Goal: Task Accomplishment & Management: Manage account settings

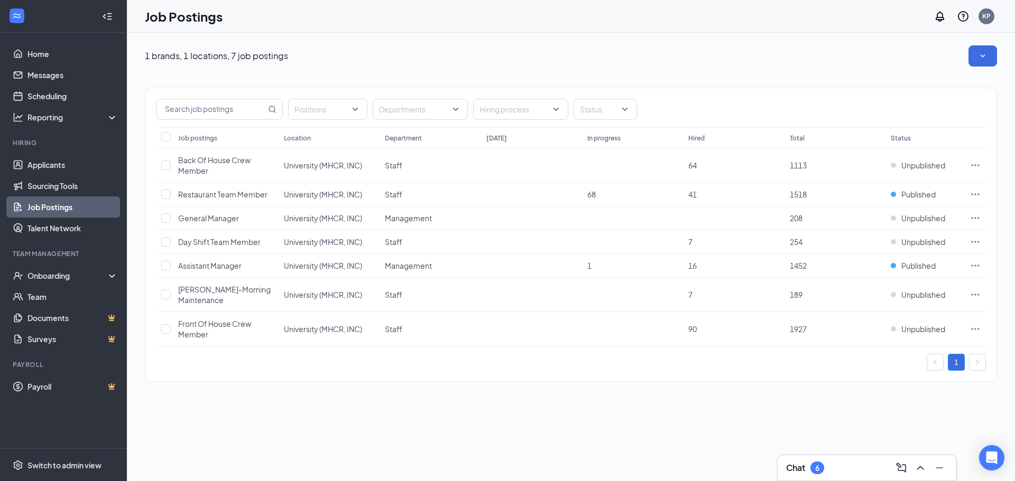
click at [78, 154] on li "Hiring Applicants Sourcing Tools Job Postings Talent Network" at bounding box center [63, 188] width 126 height 100
click at [69, 170] on link "Applicants" at bounding box center [72, 164] width 90 height 21
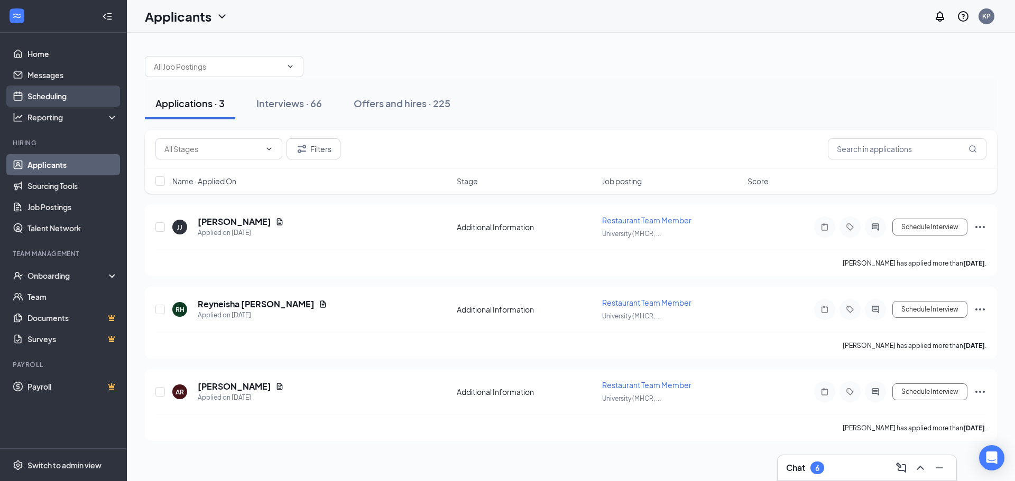
click at [75, 95] on link "Scheduling" at bounding box center [72, 96] width 90 height 21
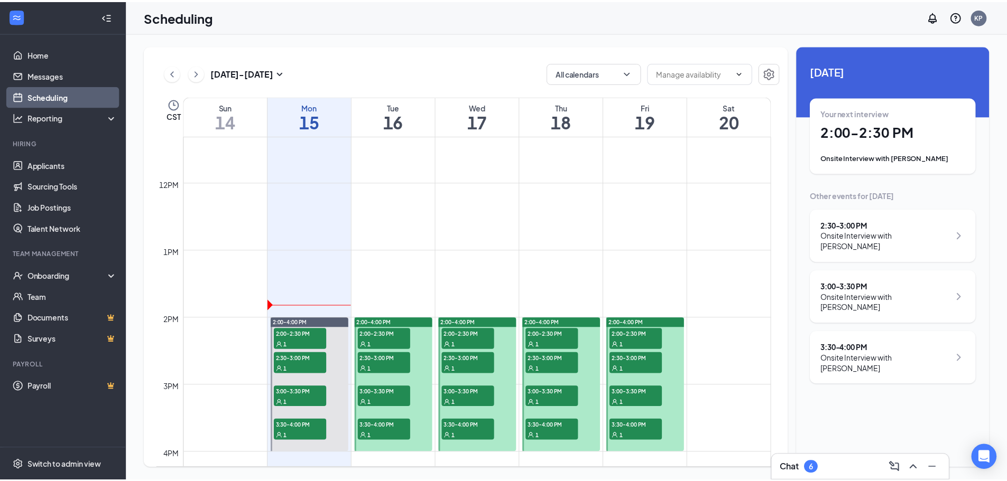
scroll to position [889, 0]
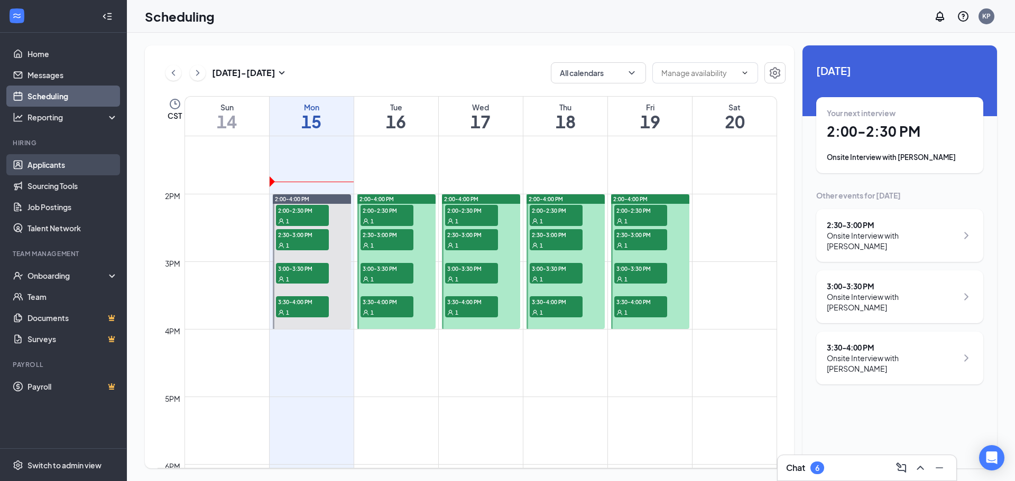
click at [75, 170] on link "Applicants" at bounding box center [72, 164] width 90 height 21
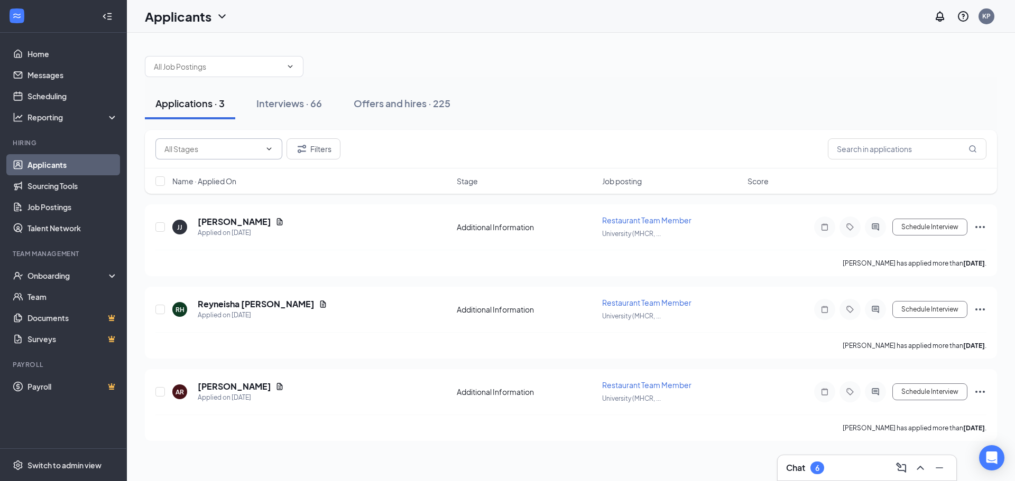
click at [233, 149] on input "text" at bounding box center [212, 149] width 96 height 12
click at [865, 140] on input "text" at bounding box center [907, 148] width 159 height 21
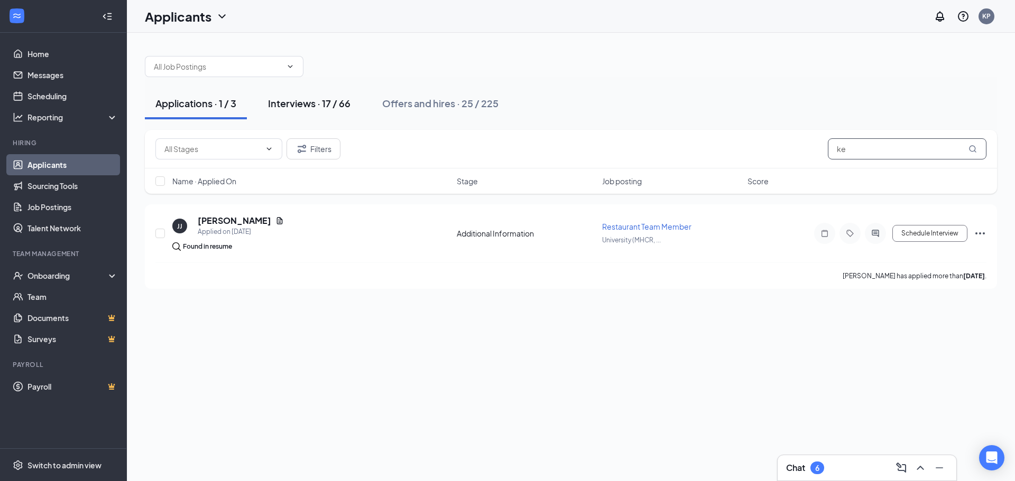
type input "ke"
click at [328, 101] on div "Interviews · 17 / 66" at bounding box center [309, 103] width 82 height 13
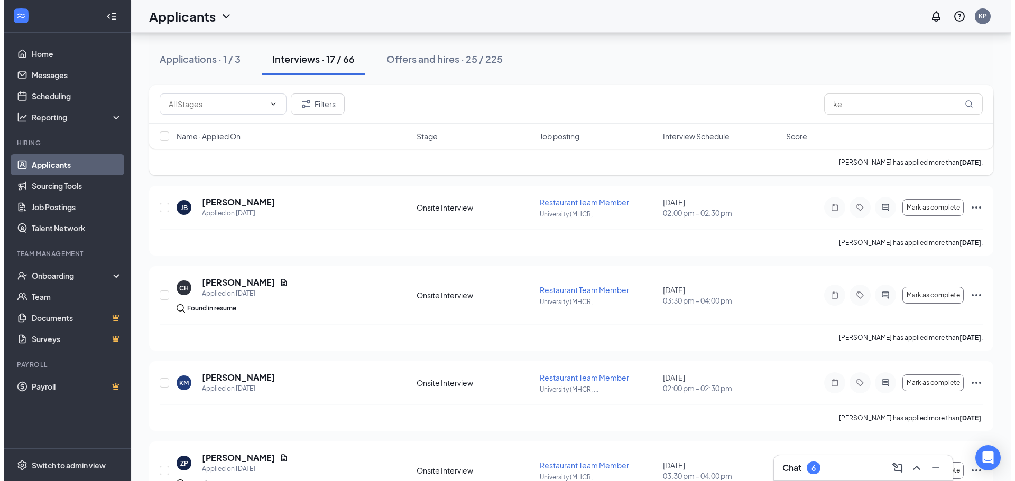
scroll to position [634, 0]
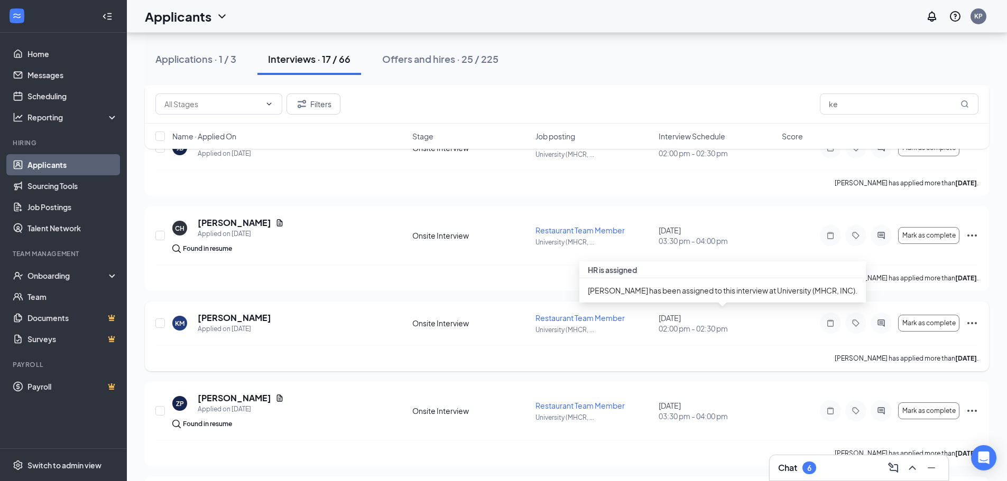
click at [709, 315] on div "September 22, 2025 02:00 pm - 02:30 pm" at bounding box center [716, 323] width 117 height 21
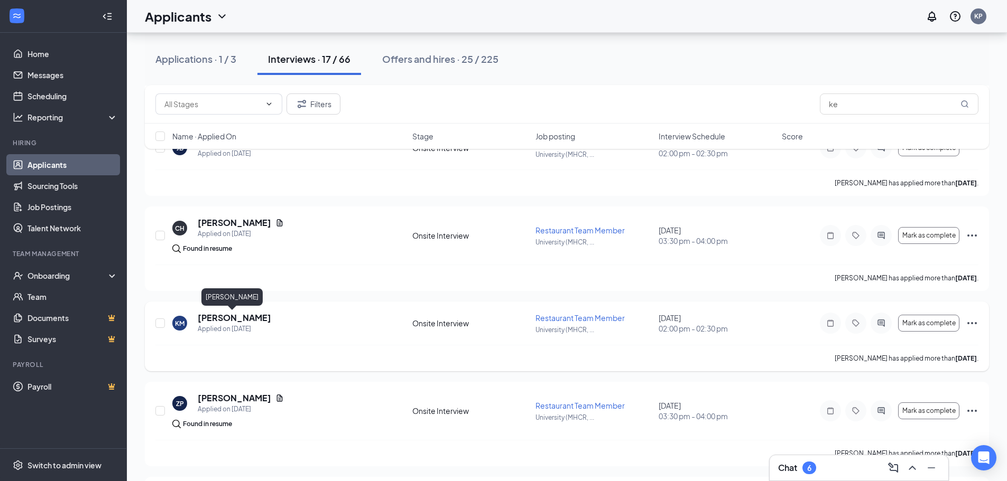
click at [238, 315] on h5 "[PERSON_NAME]" at bounding box center [234, 318] width 73 height 12
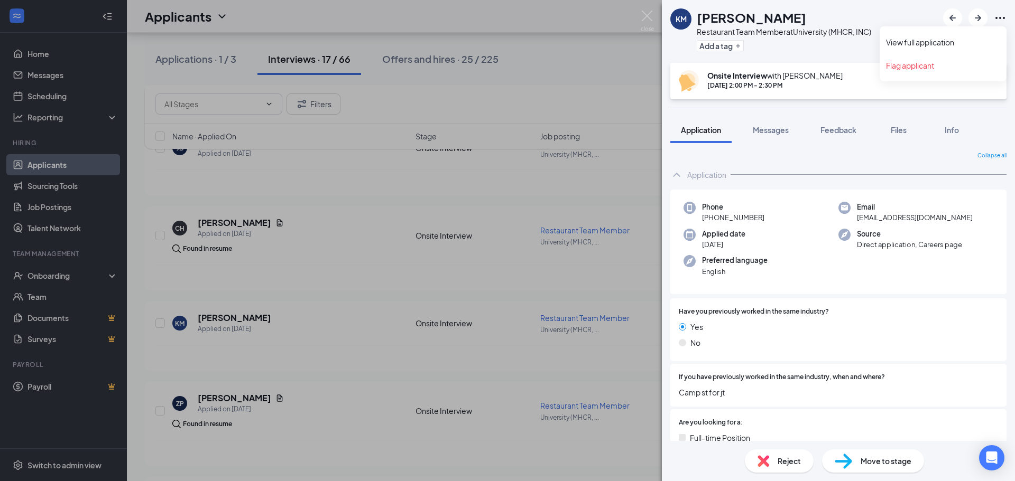
click at [997, 15] on icon "Ellipses" at bounding box center [999, 18] width 13 height 13
click at [765, 51] on div "Add a tag" at bounding box center [784, 45] width 174 height 17
click at [652, 8] on div "KM Keemyn Miller Restaurant Team Member at University (MHCR, INC) Add a tag Ons…" at bounding box center [507, 240] width 1015 height 481
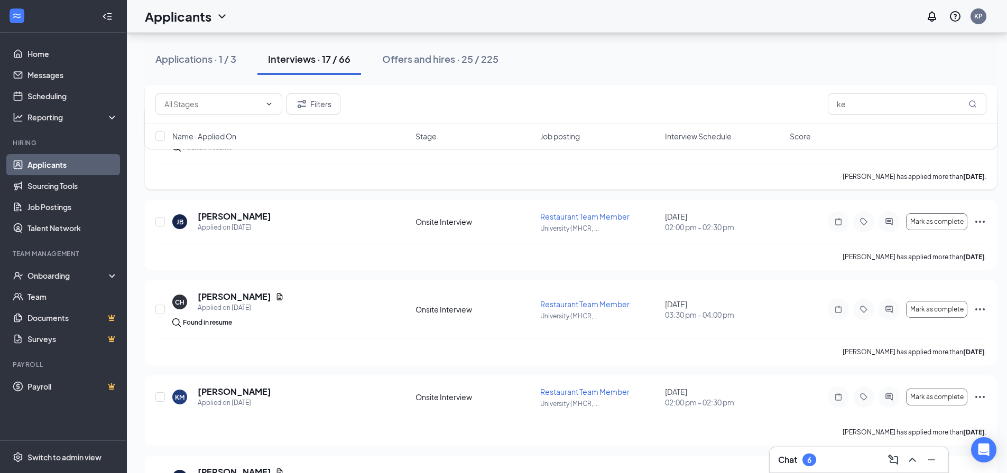
scroll to position [476, 0]
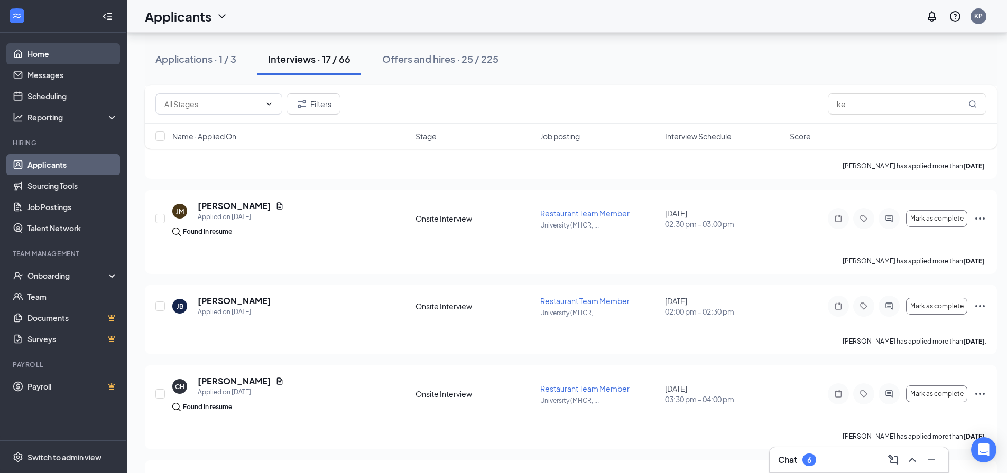
click at [43, 44] on link "Home" at bounding box center [72, 53] width 90 height 21
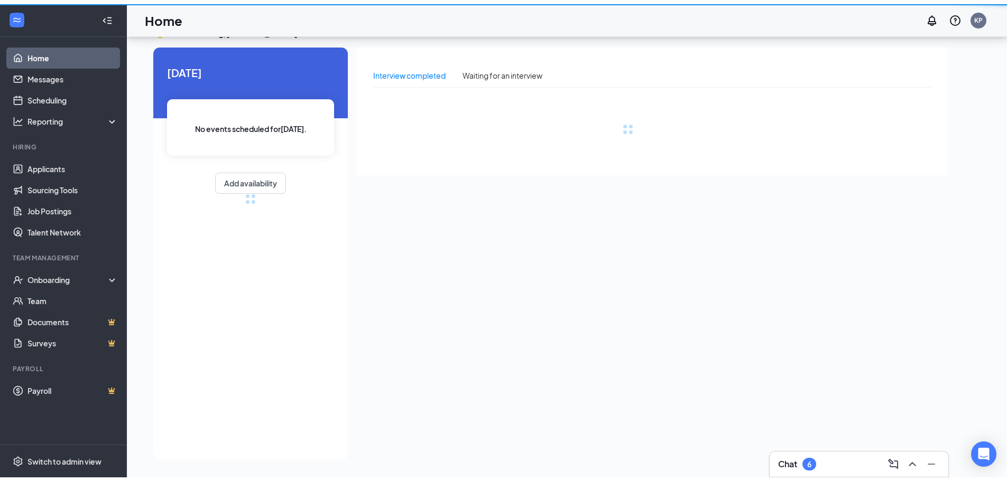
scroll to position [22, 0]
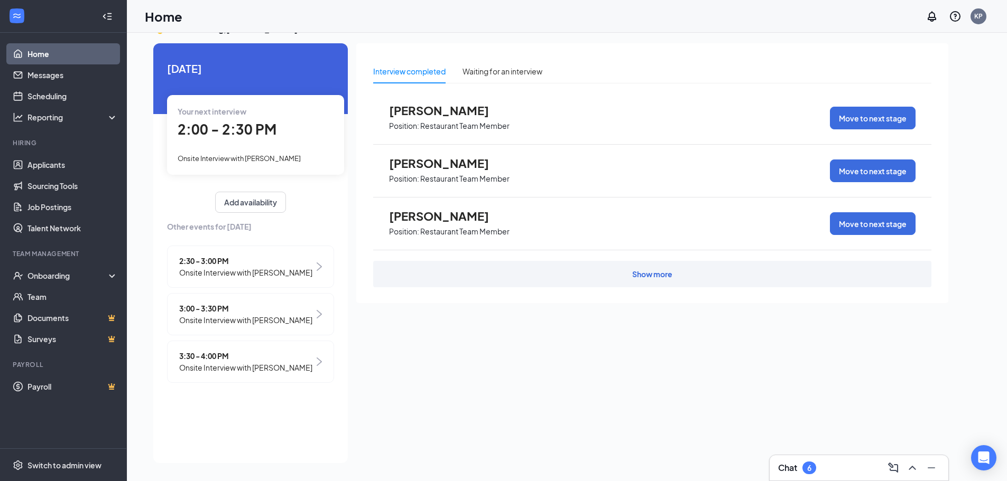
click at [811, 459] on div "Chat 6" at bounding box center [858, 468] width 179 height 25
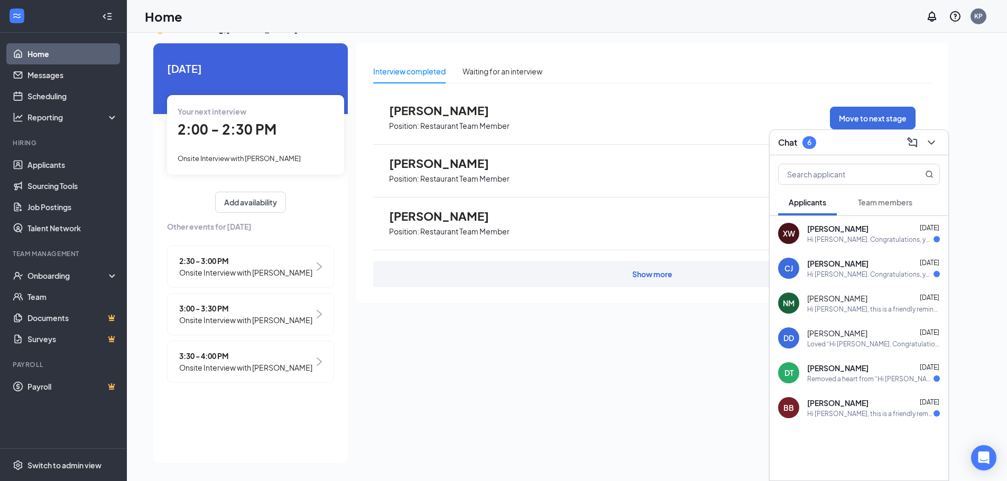
click at [875, 240] on div "Hi Xavier Williams. Congratulations, your meeting with Culver's for Restaurant …" at bounding box center [870, 239] width 126 height 9
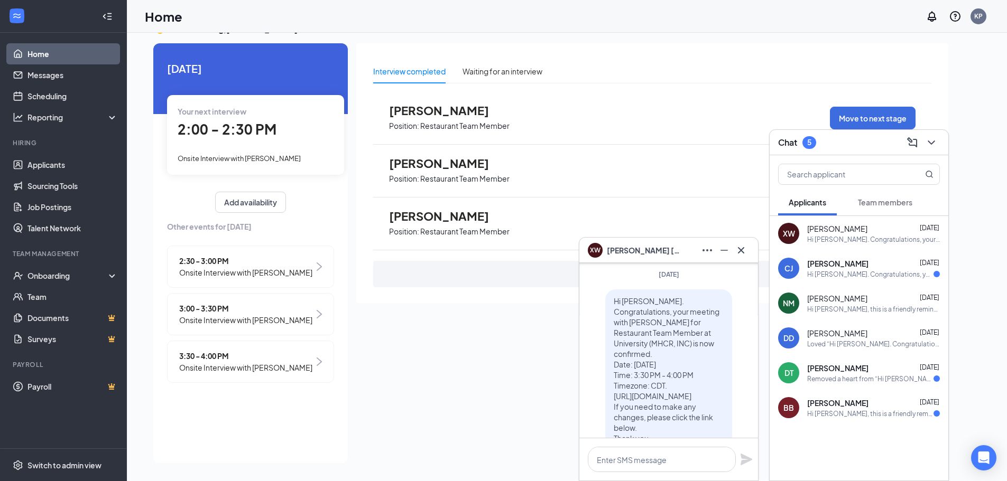
scroll to position [0, 0]
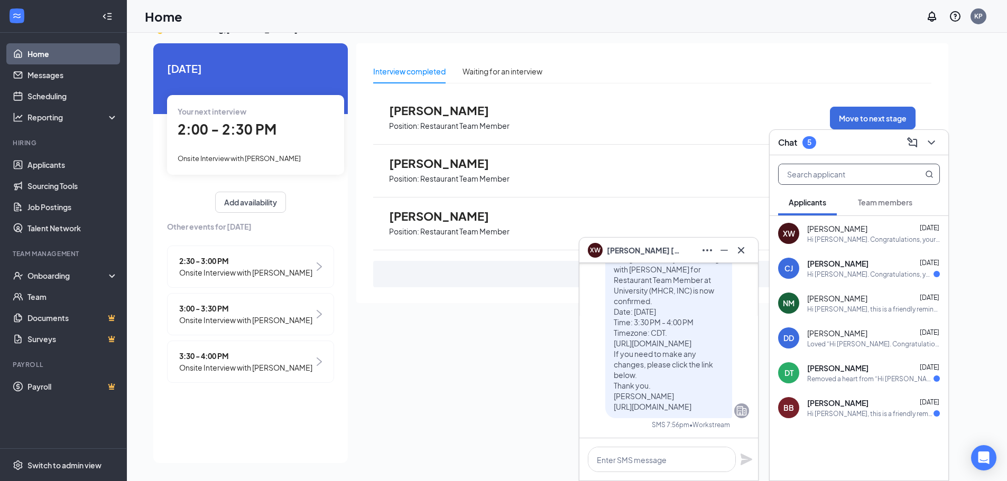
click at [840, 173] on input "text" at bounding box center [840, 174] width 125 height 20
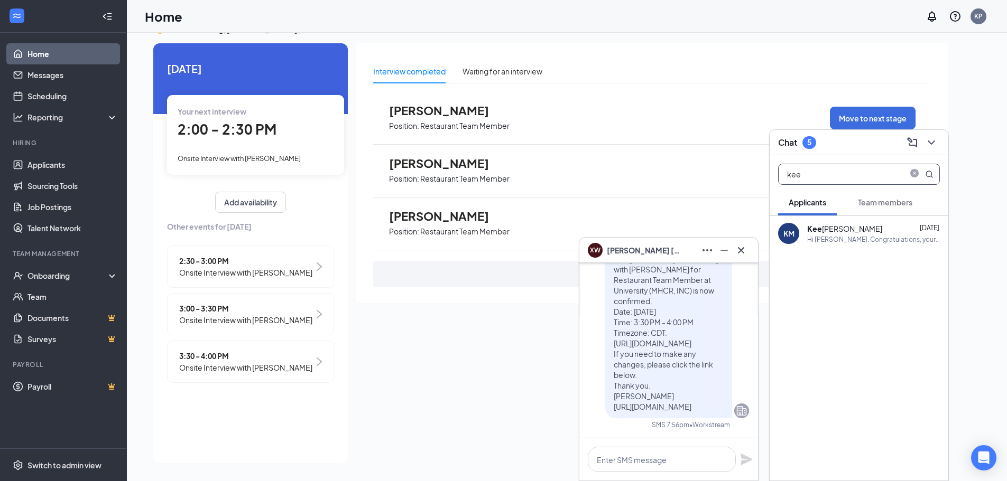
type input "kee"
click at [855, 233] on div "Kee myn Miller" at bounding box center [844, 229] width 75 height 11
click at [634, 454] on textarea at bounding box center [662, 459] width 148 height 25
click at [942, 77] on div "Interview completed Waiting for an interview Jazavier Alford Position: Restaura…" at bounding box center [652, 173] width 592 height 260
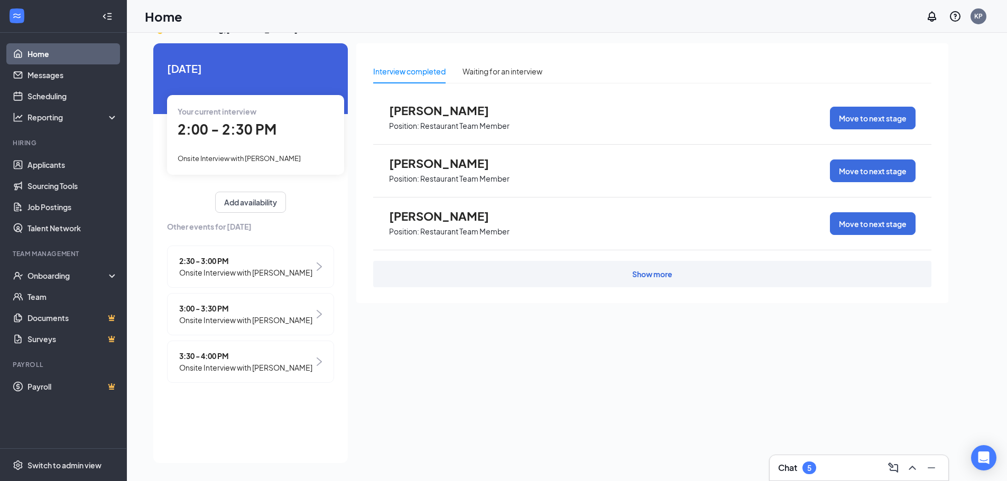
click at [272, 138] on span "2:00 - 2:30 PM" at bounding box center [227, 128] width 99 height 17
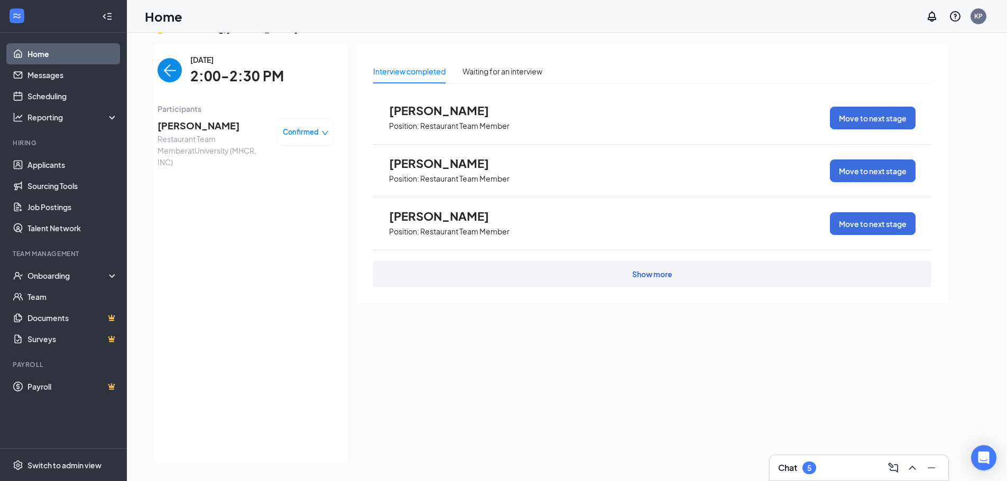
click at [318, 136] on span "Confirmed" at bounding box center [301, 132] width 36 height 11
click at [286, 196] on span "Mark as no-show" at bounding box center [276, 198] width 59 height 12
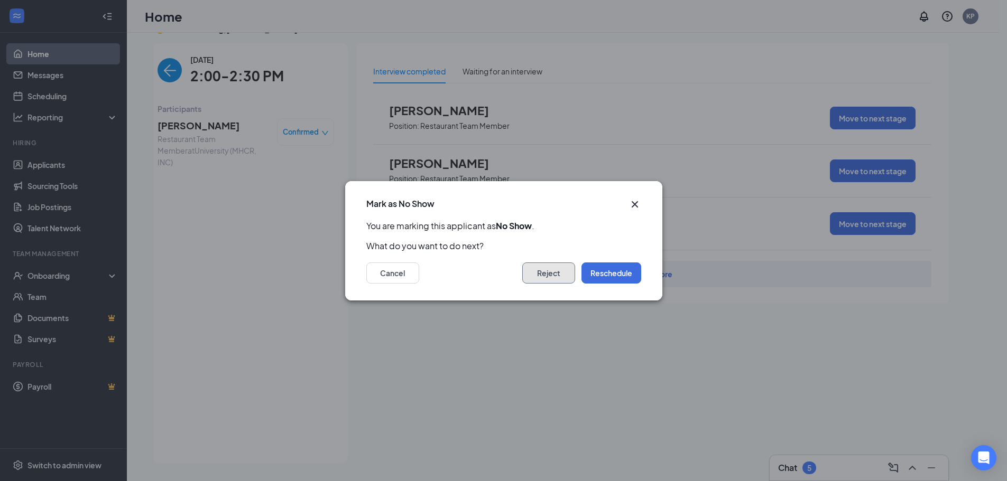
click at [544, 268] on button "Reject" at bounding box center [548, 273] width 53 height 21
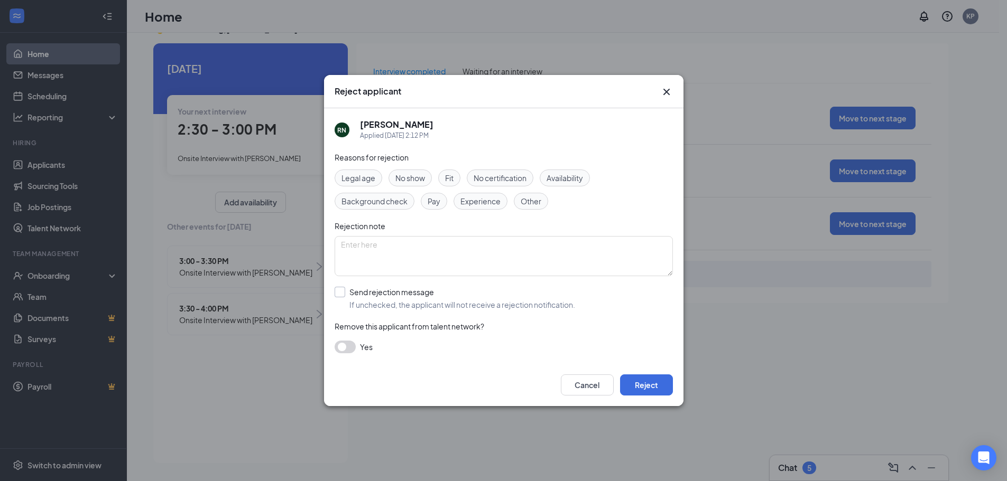
click at [349, 298] on input "Send rejection message If unchecked, the applicant will not receive a rejection…" at bounding box center [455, 298] width 240 height 23
checkbox input "true"
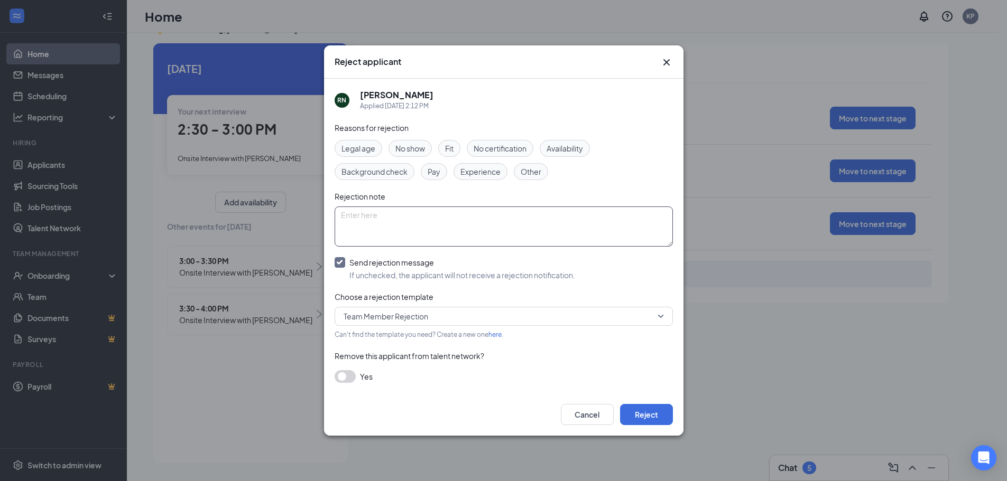
click at [593, 219] on textarea at bounding box center [504, 227] width 338 height 40
type textarea "No show"
click at [654, 411] on button "Reject" at bounding box center [646, 414] width 53 height 21
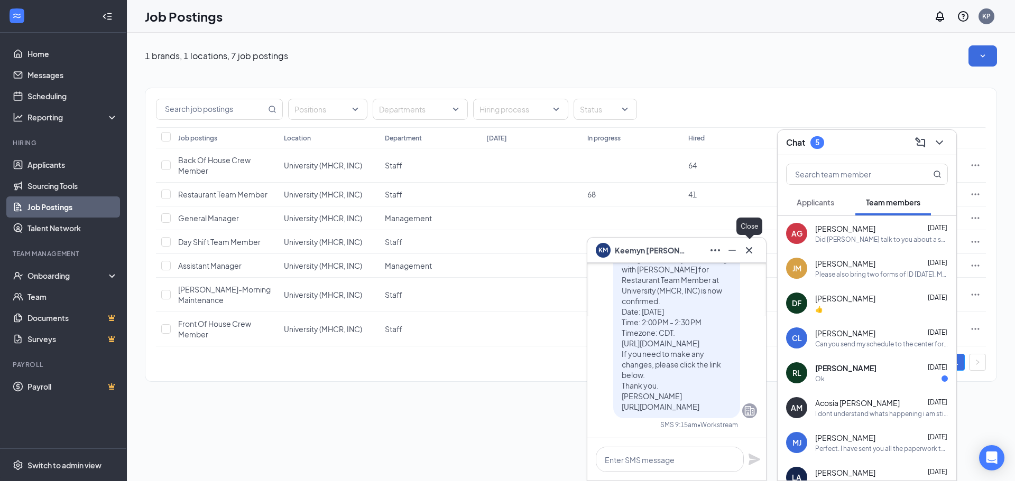
click at [756, 250] on button at bounding box center [748, 250] width 17 height 17
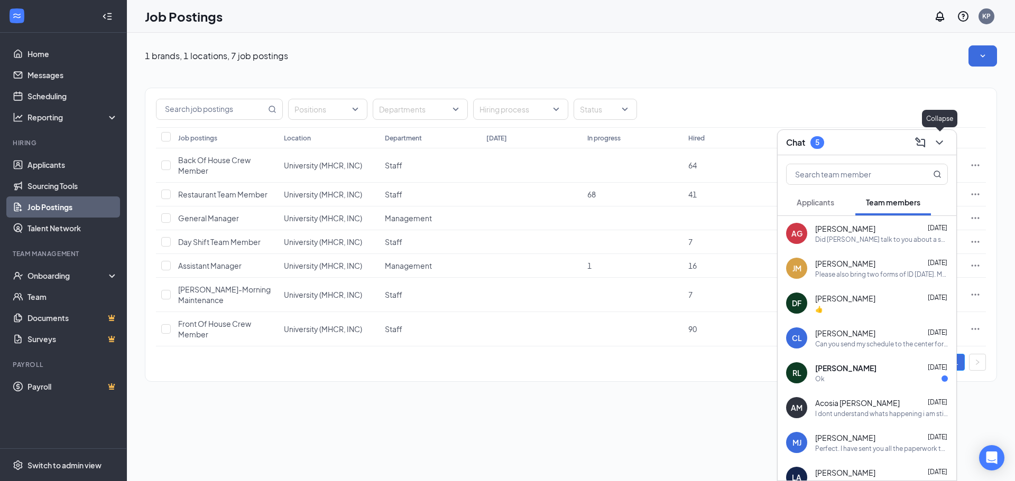
click at [943, 144] on icon "ChevronDown" at bounding box center [939, 142] width 13 height 13
